Goal: Task Accomplishment & Management: Complete application form

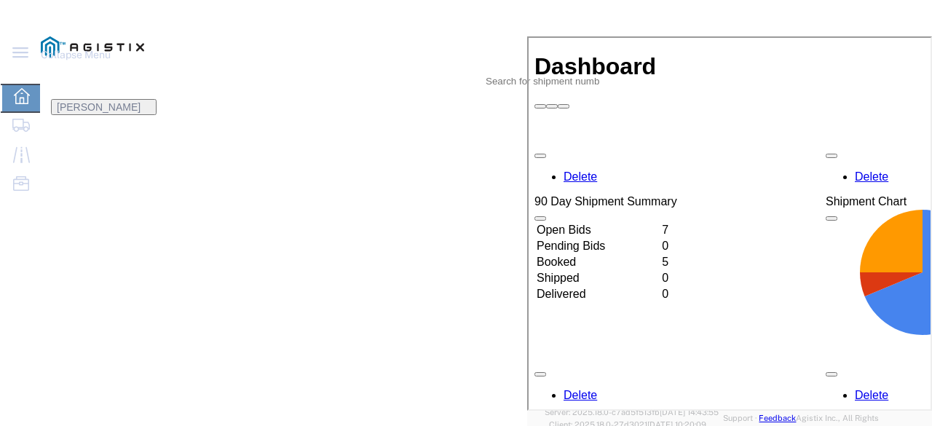
click at [656, 254] on td "Booked" at bounding box center [597, 261] width 124 height 15
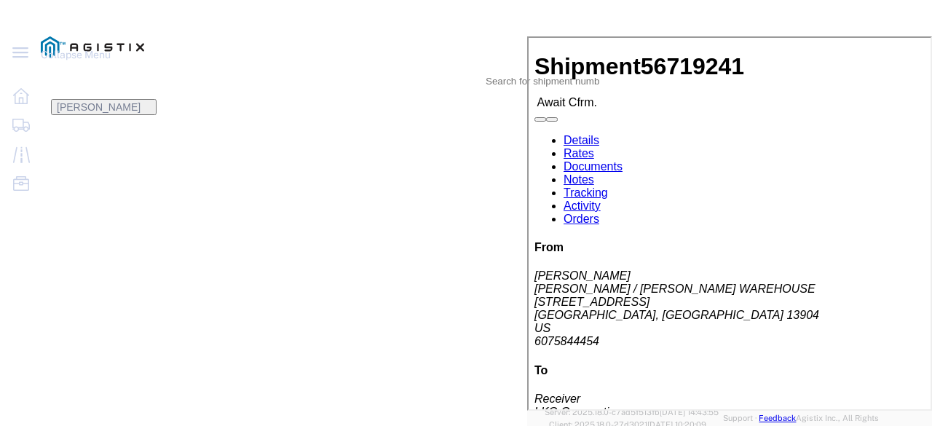
drag, startPoint x: 270, startPoint y: 213, endPoint x: 16, endPoint y: 119, distance: 270.6
click div "Ship From RAYMOND CORP / ROGERS WAREHOUSE (JORDAN LAMBIASE) 311 INDUSTRIAL PARK…"
copy div "Ship From RAYMOND CORP / ROGERS WAREHOUSE (JORDAN LAMBIASE) 311 INDUSTRIAL PARK…"
click at [39, 211] on div "Dashboard Shipments Traffic Resources Address Book Saved Searches" at bounding box center [20, 142] width 41 height 137
click link "Confirm"
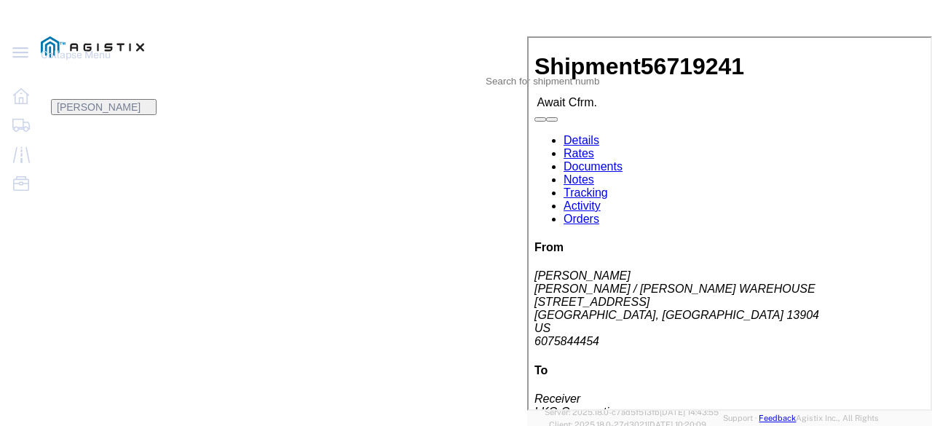
click input "checkbox"
checkbox input "true"
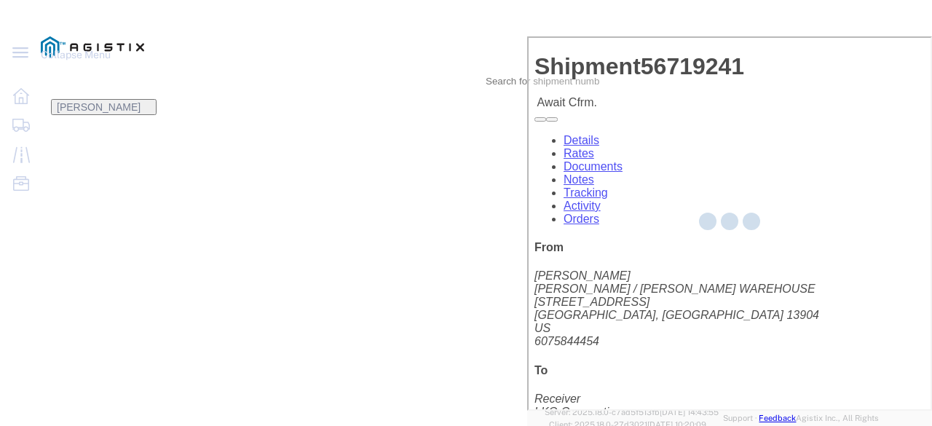
type input "[PERSON_NAME]"
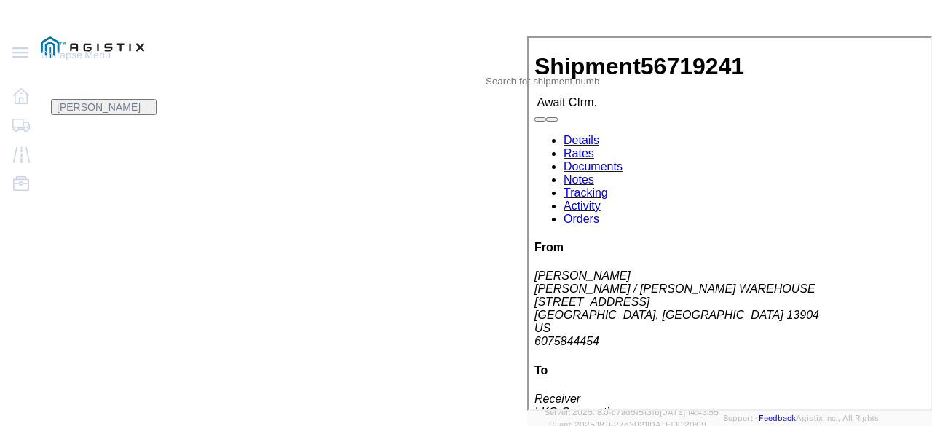
click input "text"
type input "56719241"
click button "Submit"
click fieldset "Confirmation Details Use my profile Bill of Lading Number 56719241 Person Monit…"
click input "text"
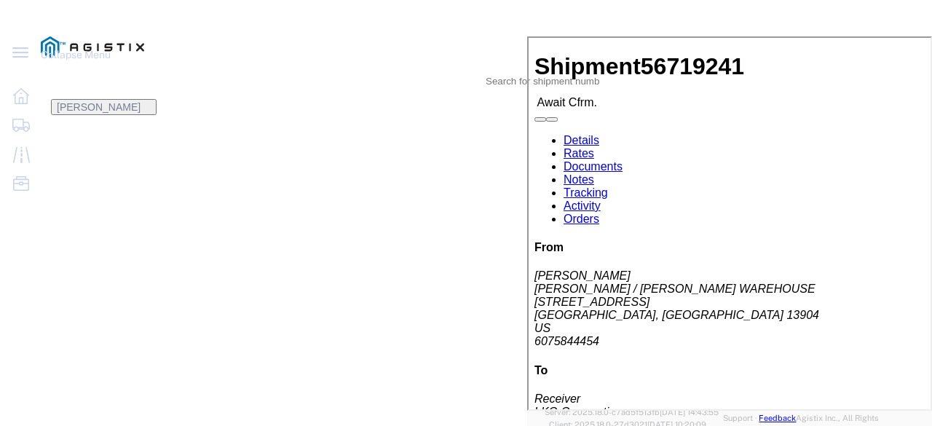
type input "6473089760"
click button "Submit"
